Goal: Check status

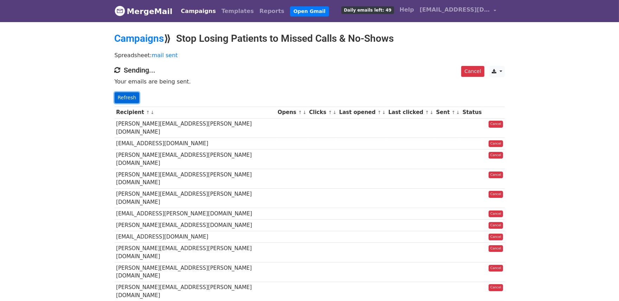
click at [126, 99] on link "Refresh" at bounding box center [127, 97] width 25 height 11
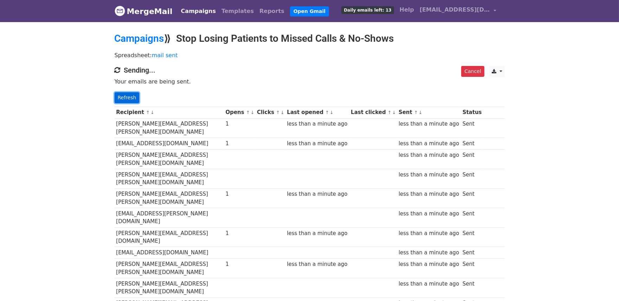
click at [122, 97] on link "Refresh" at bounding box center [127, 97] width 25 height 11
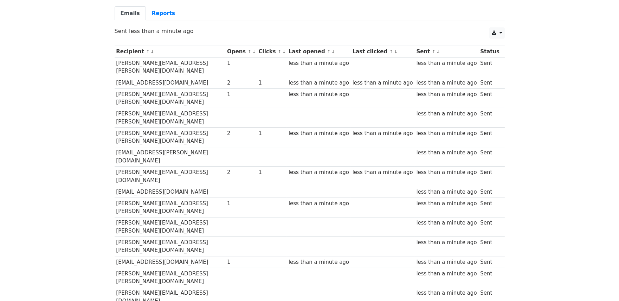
scroll to position [59, 0]
click at [160, 11] on link "Reports" at bounding box center [163, 14] width 35 height 14
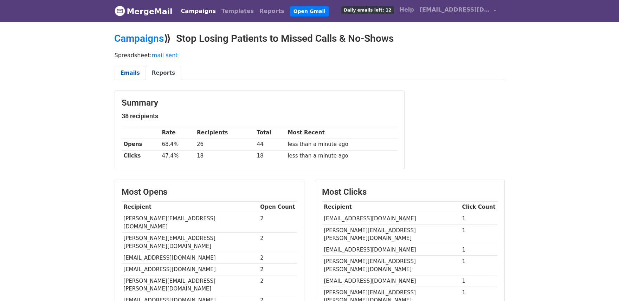
click at [128, 66] on link "Emails" at bounding box center [130, 73] width 31 height 14
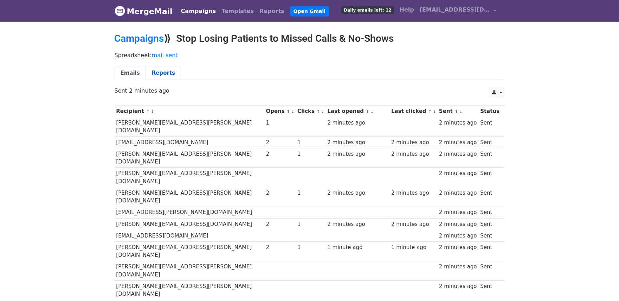
click at [155, 72] on link "Reports" at bounding box center [163, 73] width 35 height 14
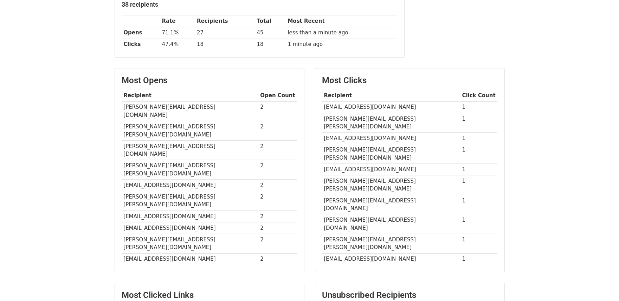
scroll to position [112, 0]
